Goal: Information Seeking & Learning: Learn about a topic

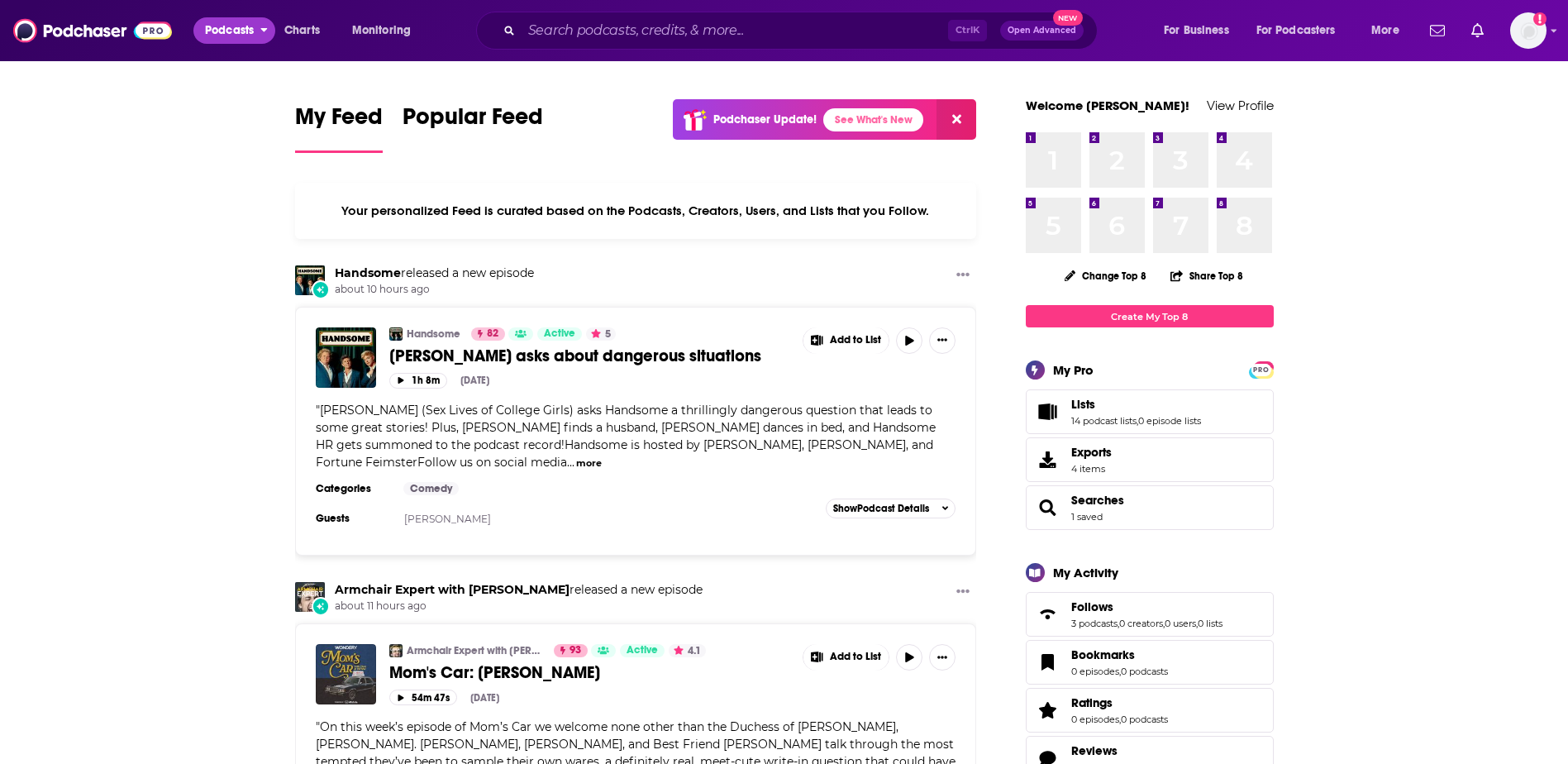
click at [249, 26] on span "Podcasts" at bounding box center [229, 30] width 48 height 23
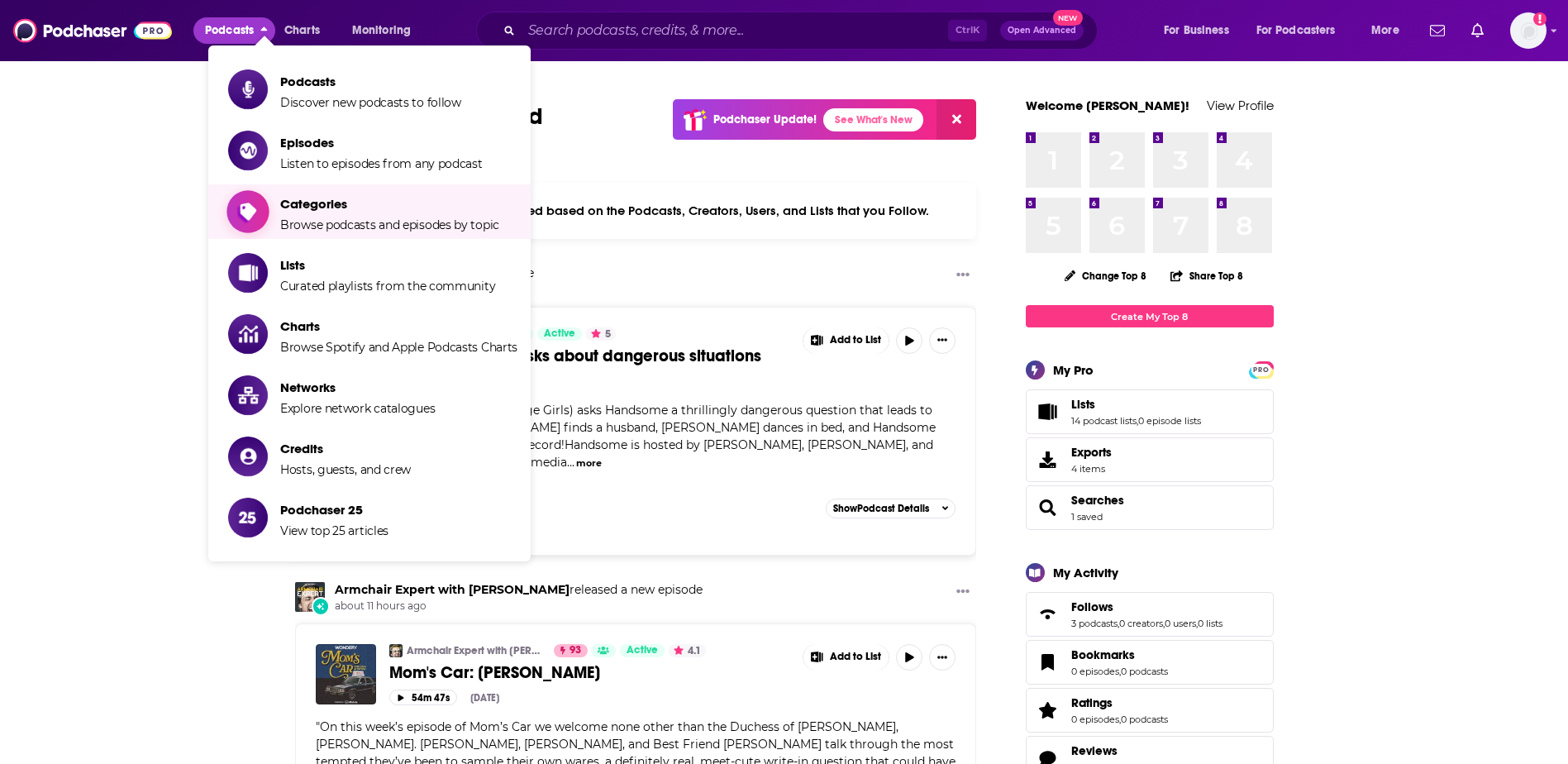
click at [365, 205] on span "Categories" at bounding box center [390, 204] width 219 height 16
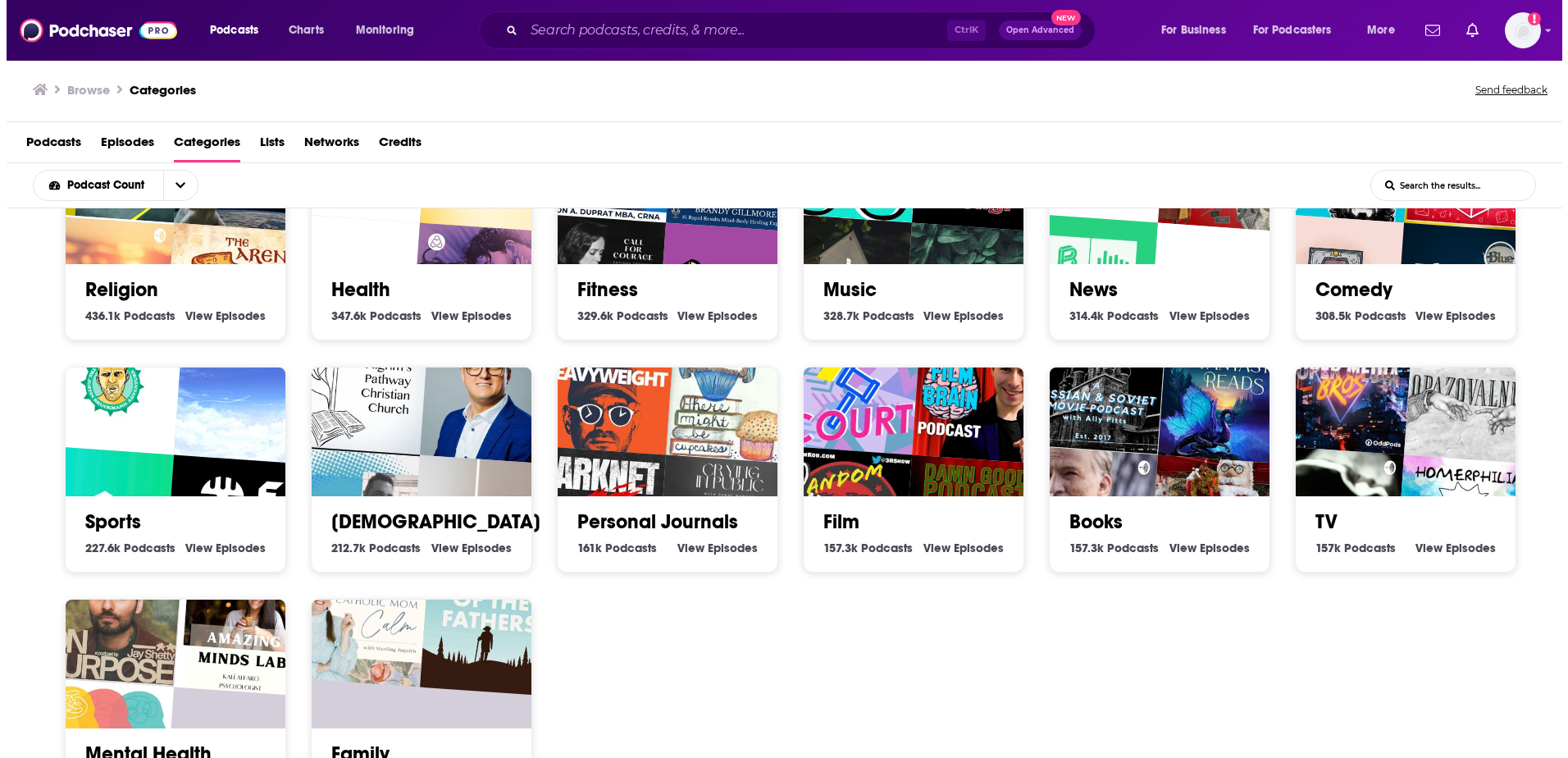
scroll to position [328, 0]
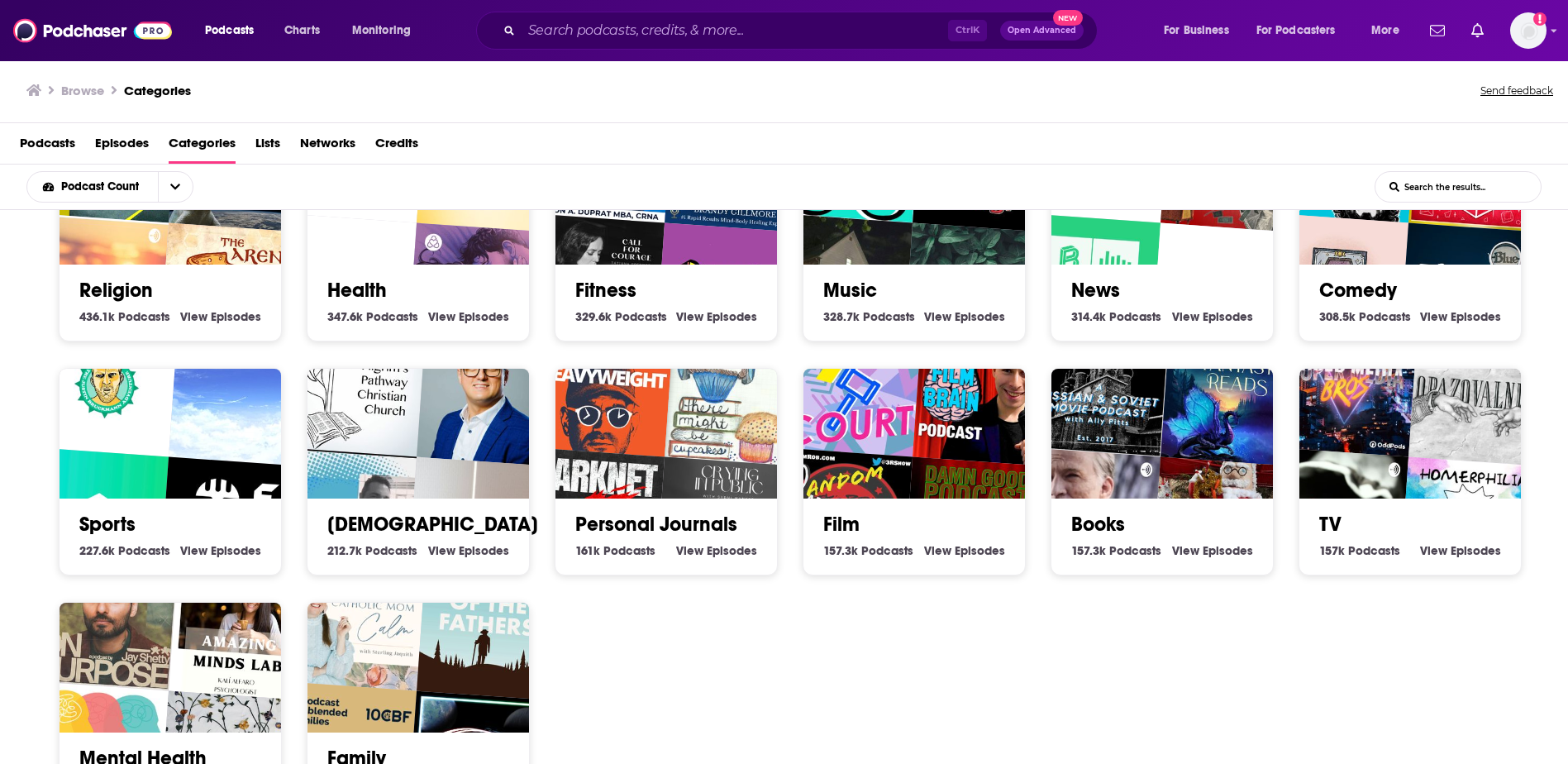
click at [1091, 519] on link "Books" at bounding box center [1098, 524] width 54 height 25
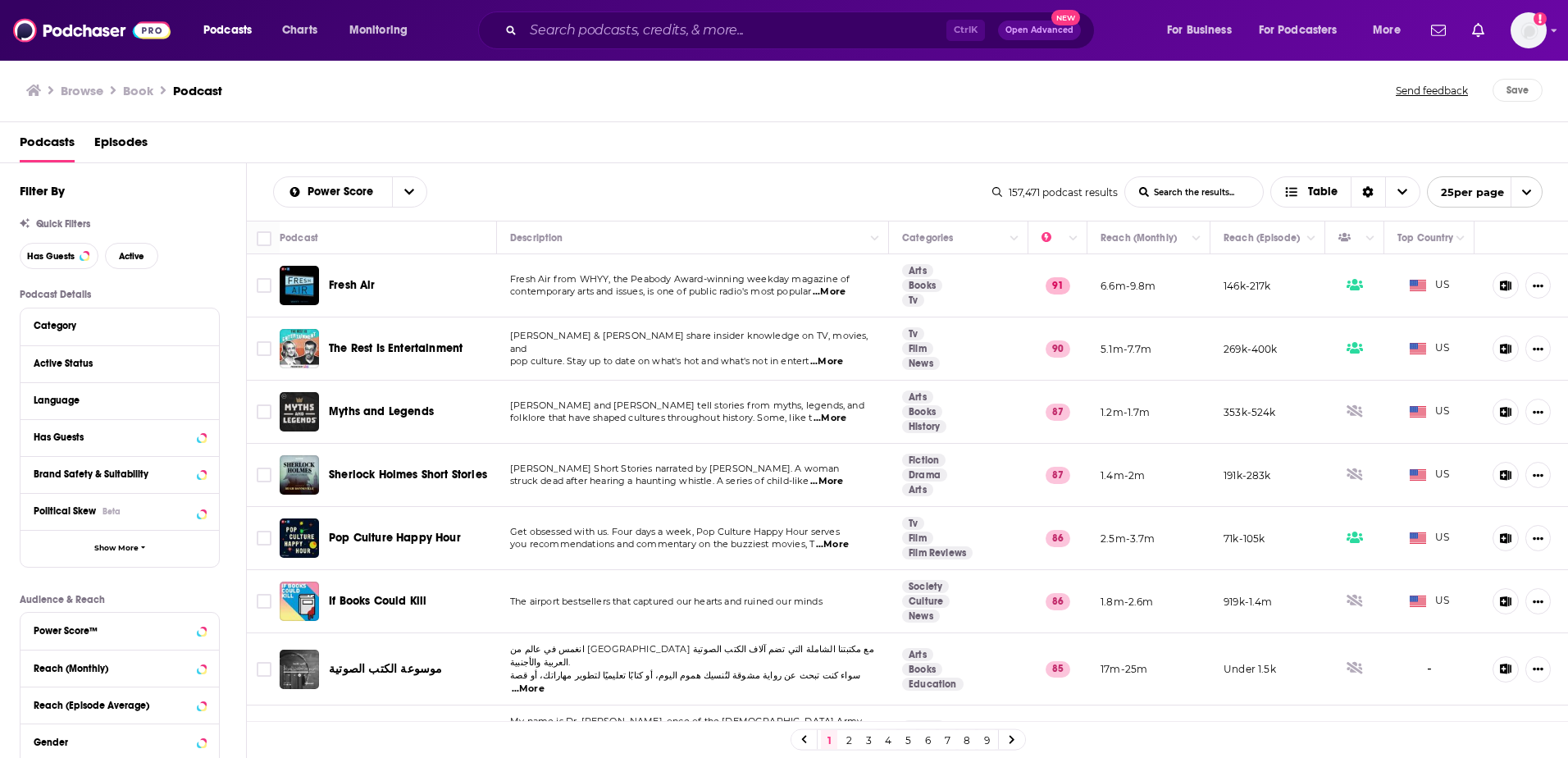
click at [847, 418] on span "...More" at bounding box center [830, 418] width 33 height 13
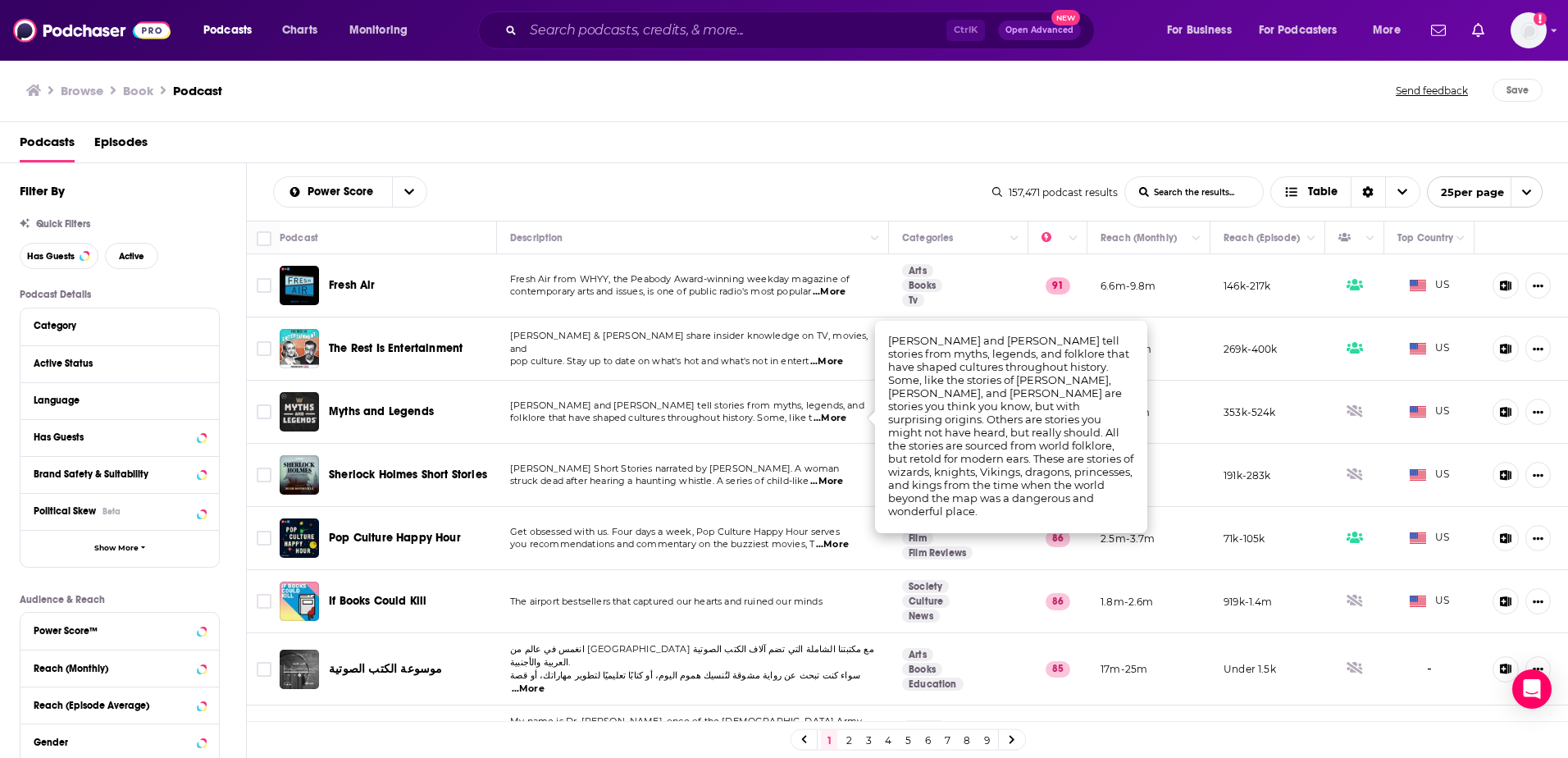
click at [847, 418] on span "...More" at bounding box center [830, 418] width 33 height 13
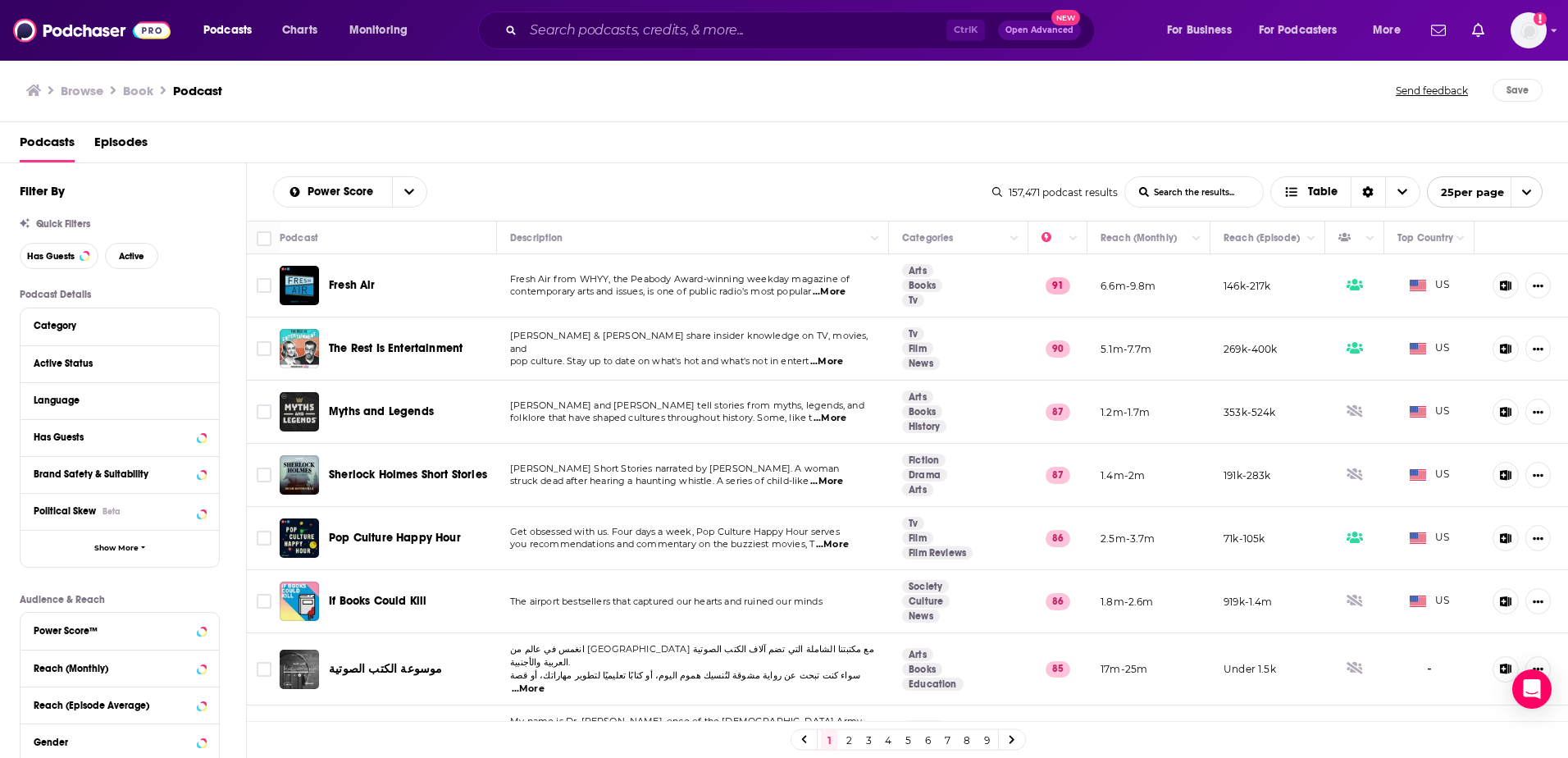
click at [844, 419] on span "...More" at bounding box center [830, 418] width 33 height 13
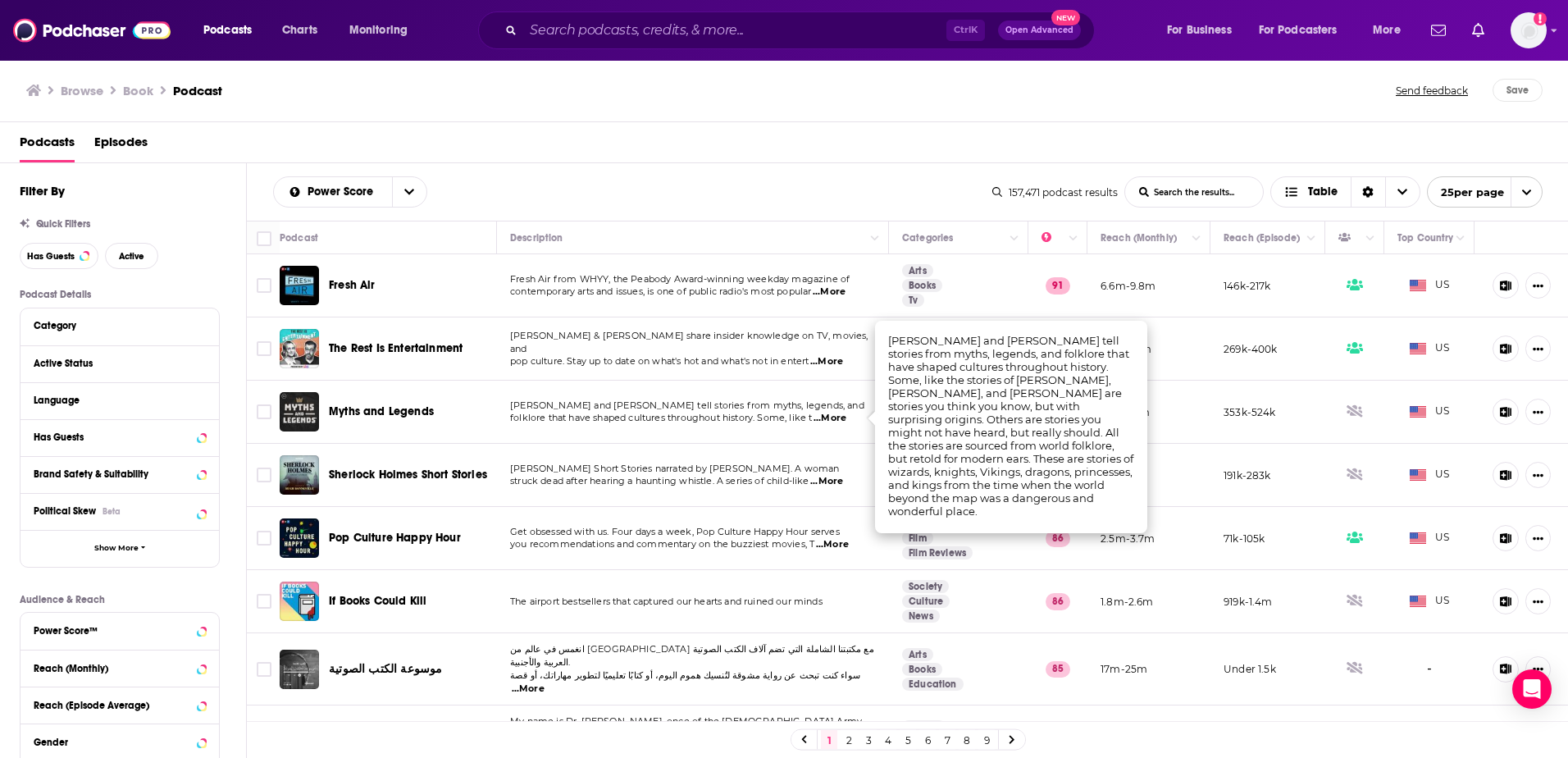
click at [844, 419] on span "...More" at bounding box center [830, 418] width 33 height 13
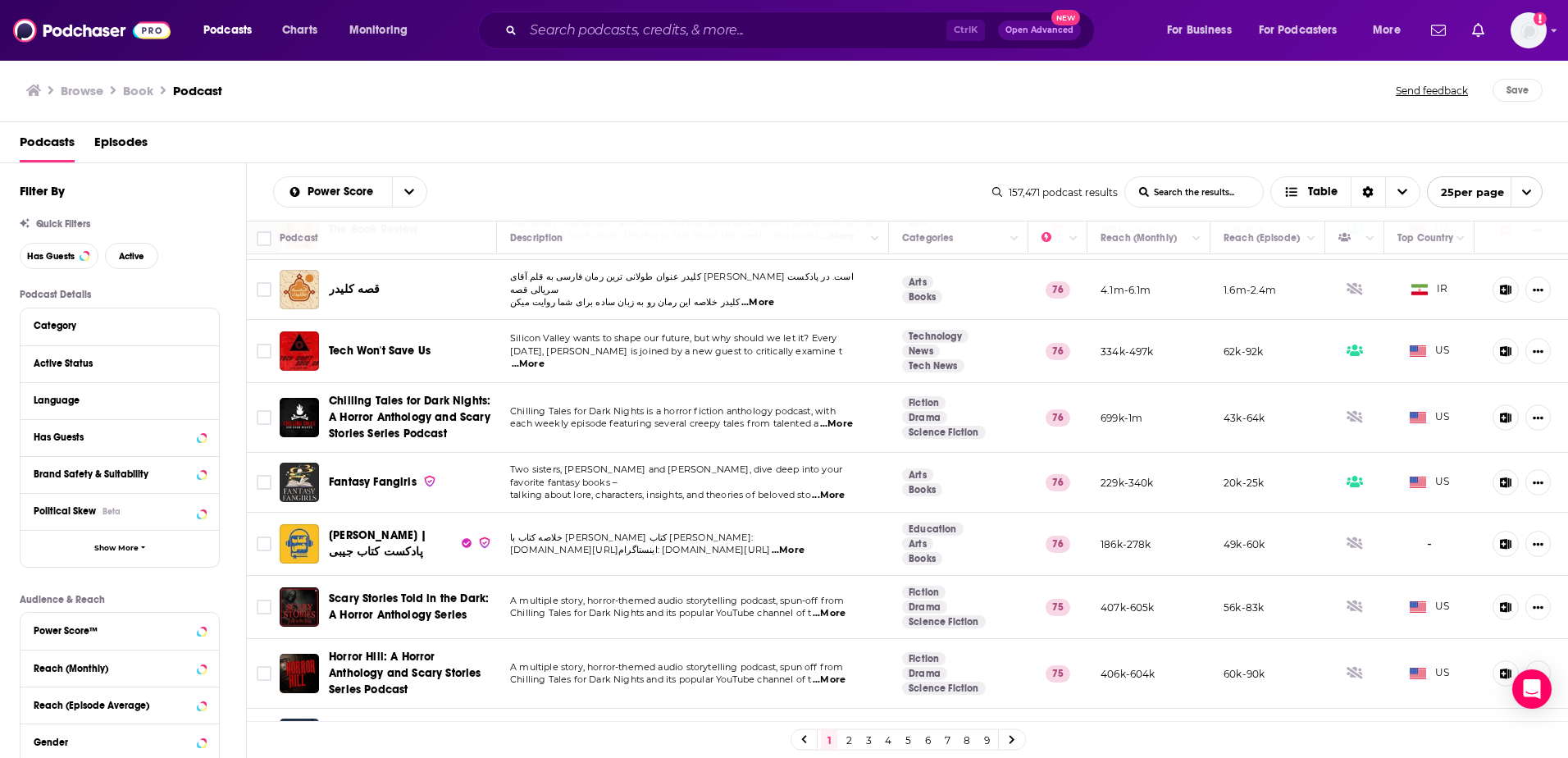
scroll to position [1104, 0]
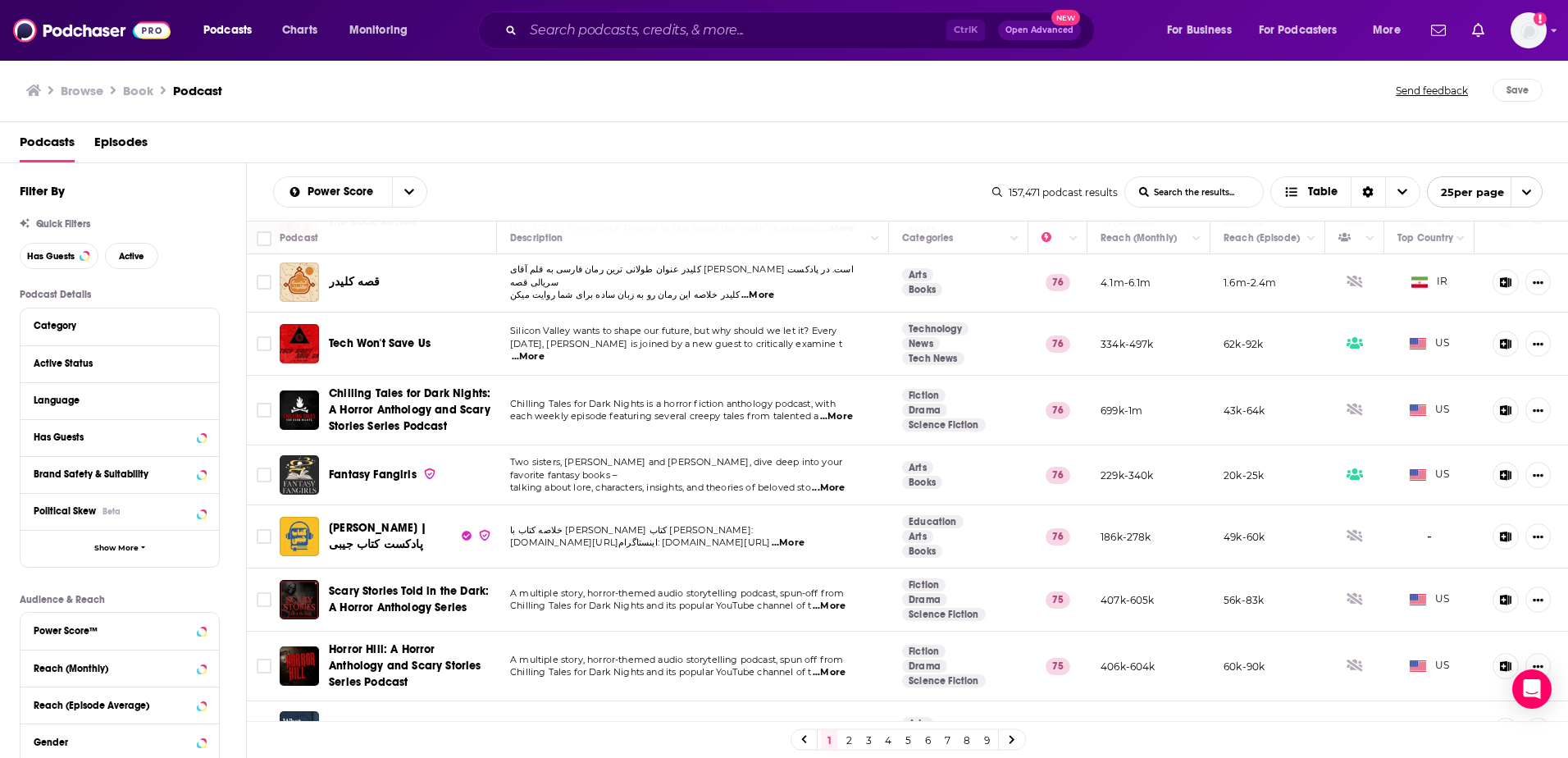
click at [852, 742] on link "2" at bounding box center [848, 739] width 16 height 20
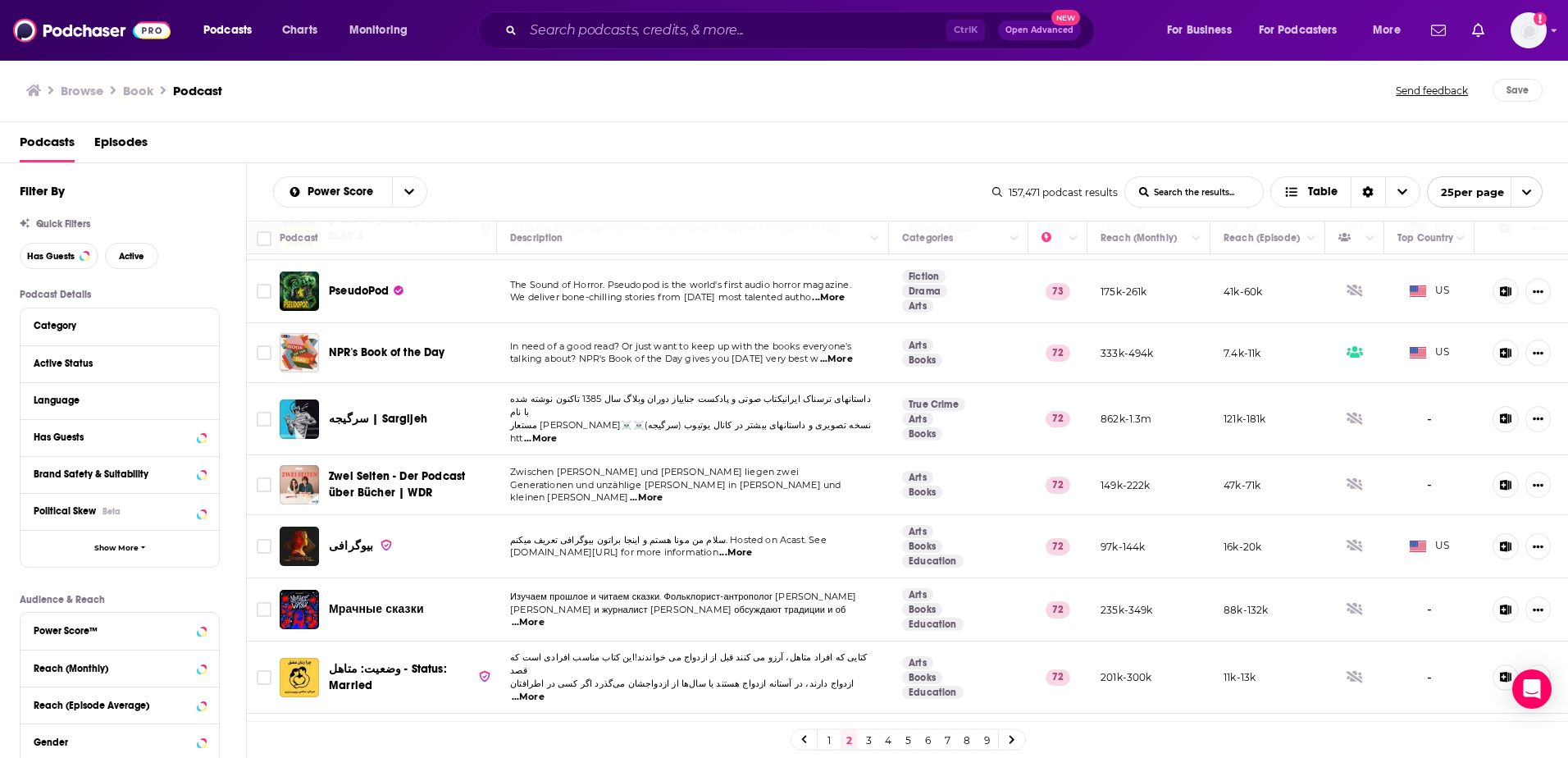
scroll to position [1098, 0]
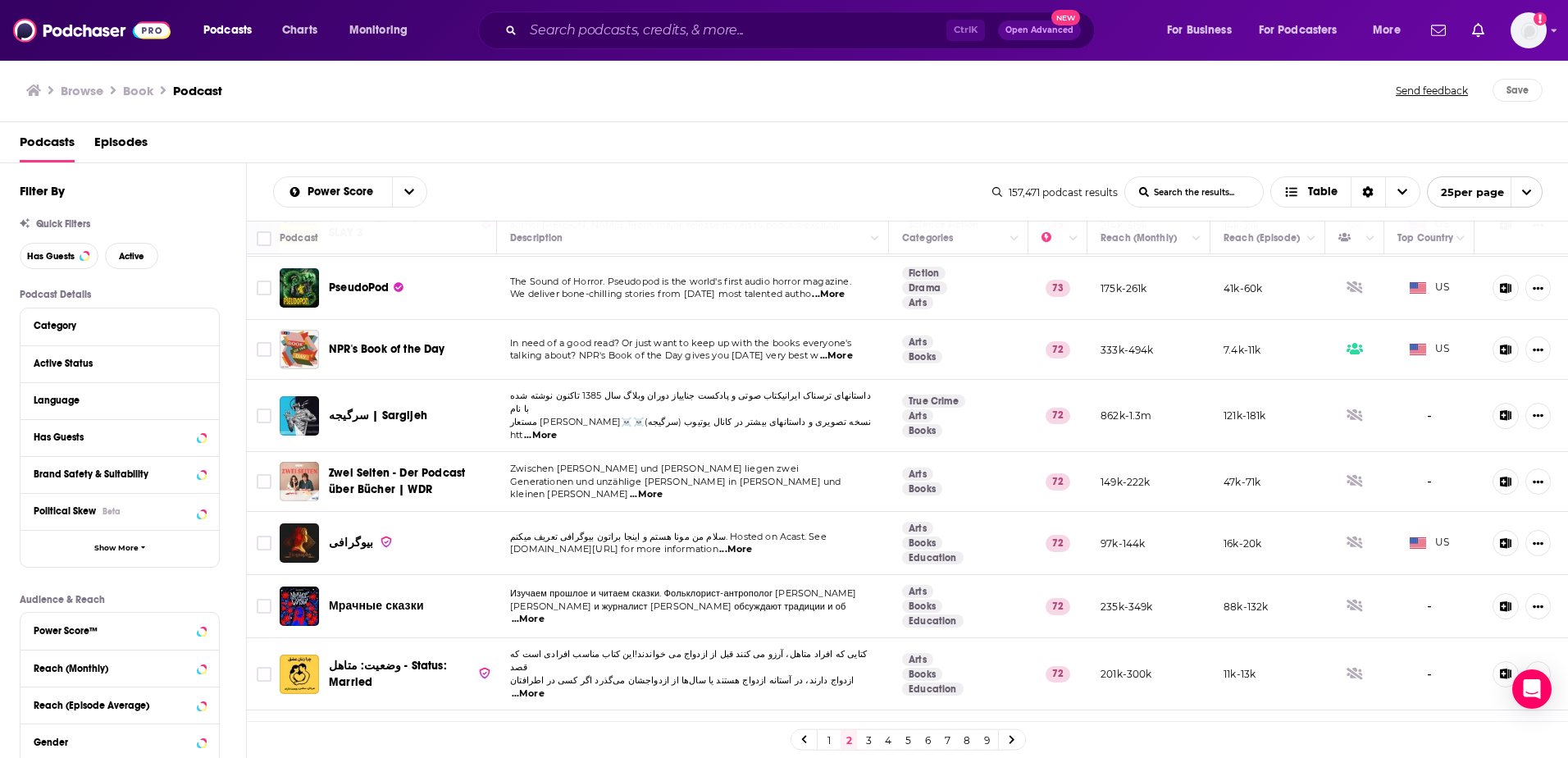
click at [865, 738] on link "3" at bounding box center [868, 739] width 16 height 20
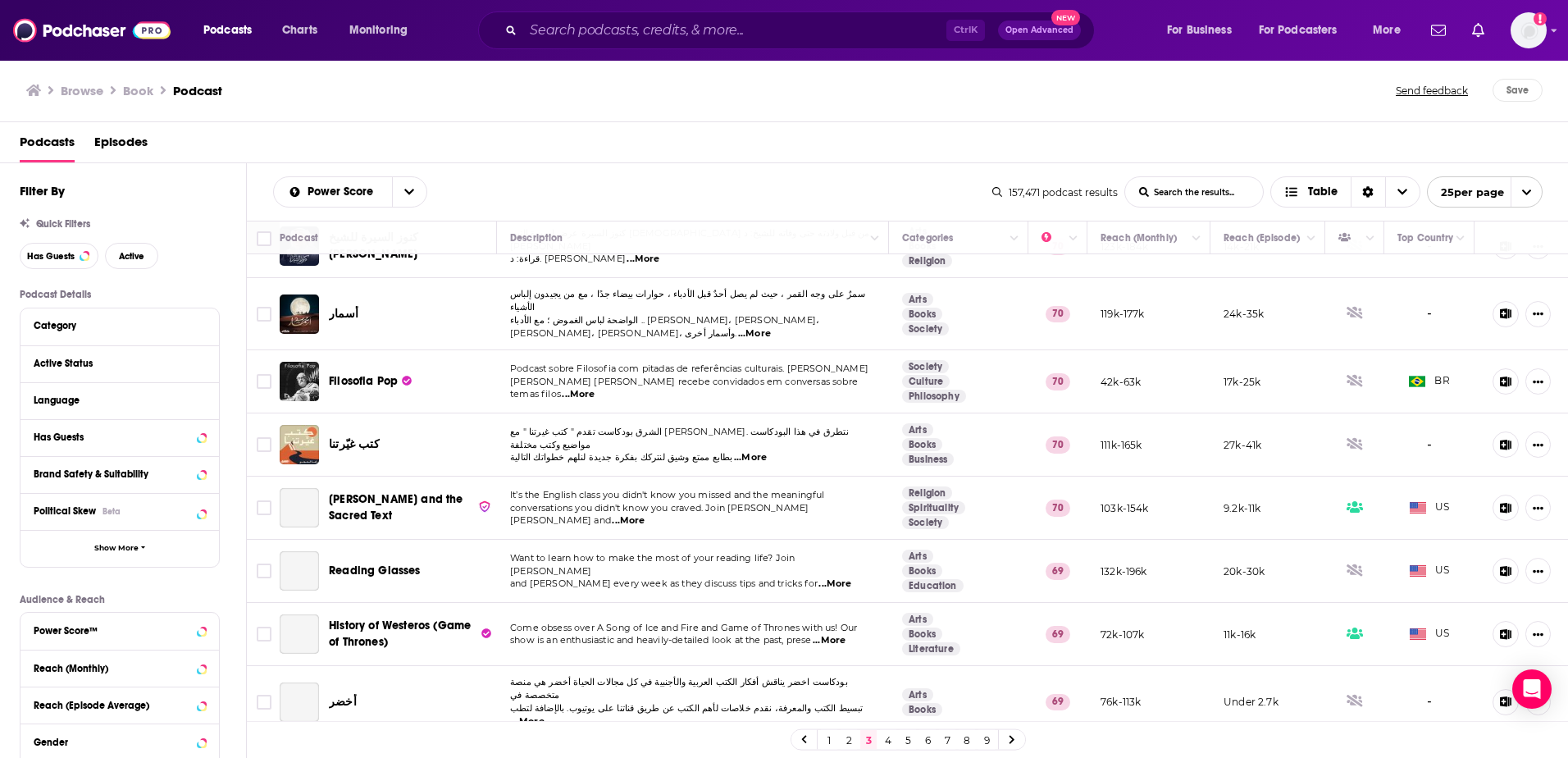
scroll to position [1065, 0]
